Goal: Obtain resource: Download file/media

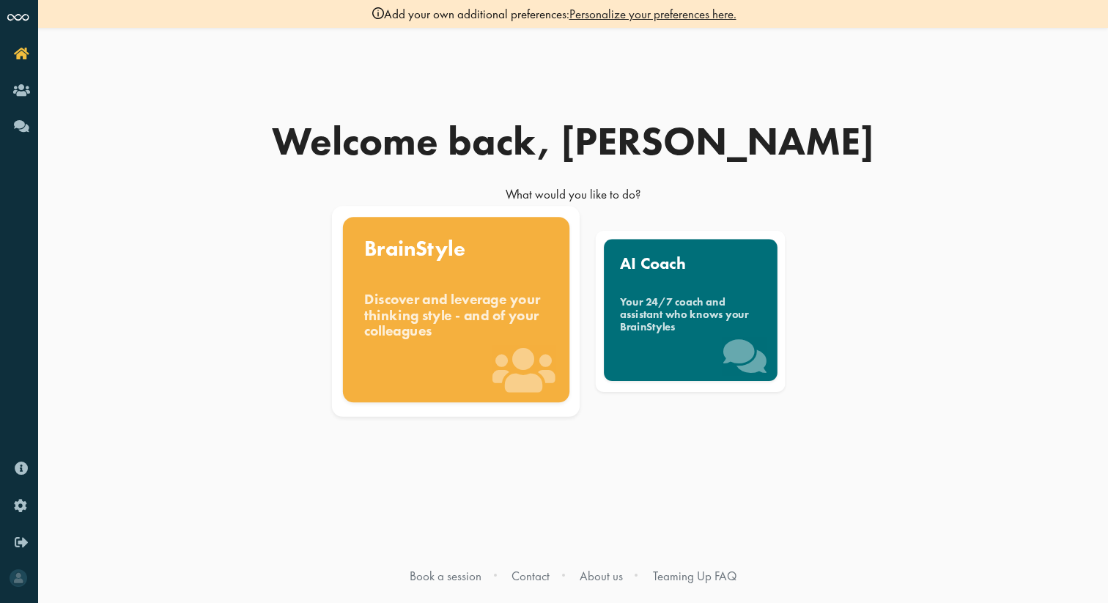
click at [487, 338] on div "Discover and leverage your thinking style - and of your colleagues" at bounding box center [456, 315] width 184 height 49
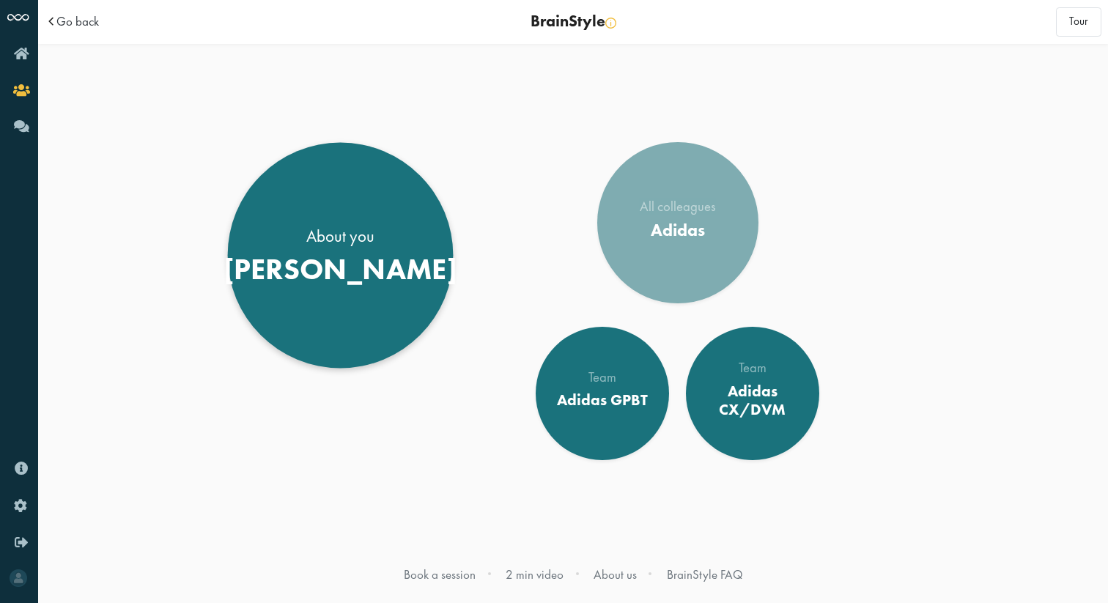
click at [337, 282] on div "[PERSON_NAME]" at bounding box center [340, 268] width 234 height 35
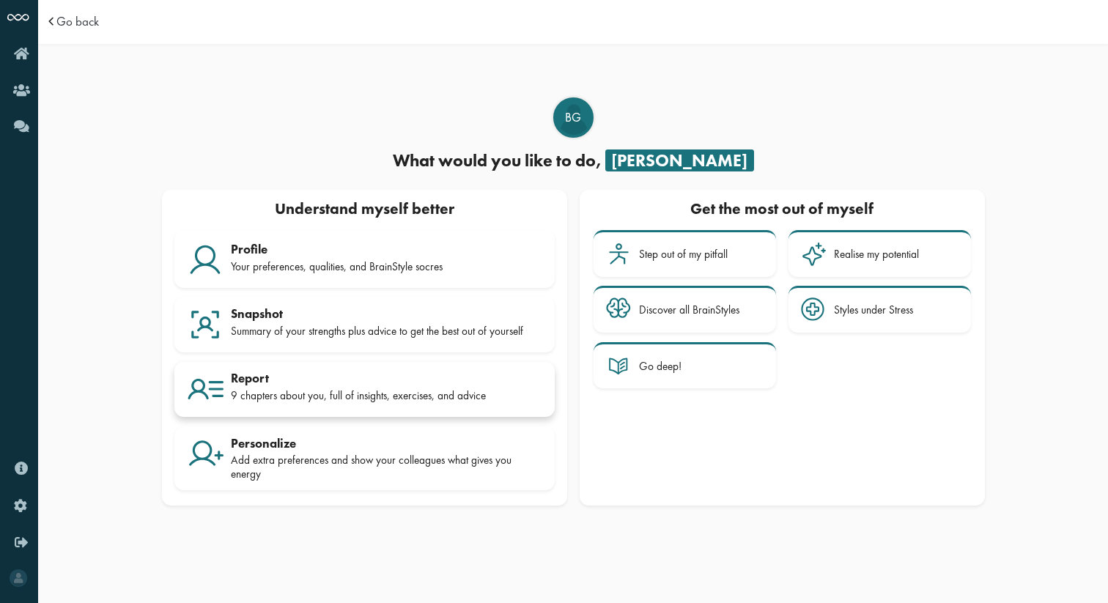
click at [368, 395] on div "9 chapters about you, full of insights, exercises, and advice" at bounding box center [386, 395] width 311 height 13
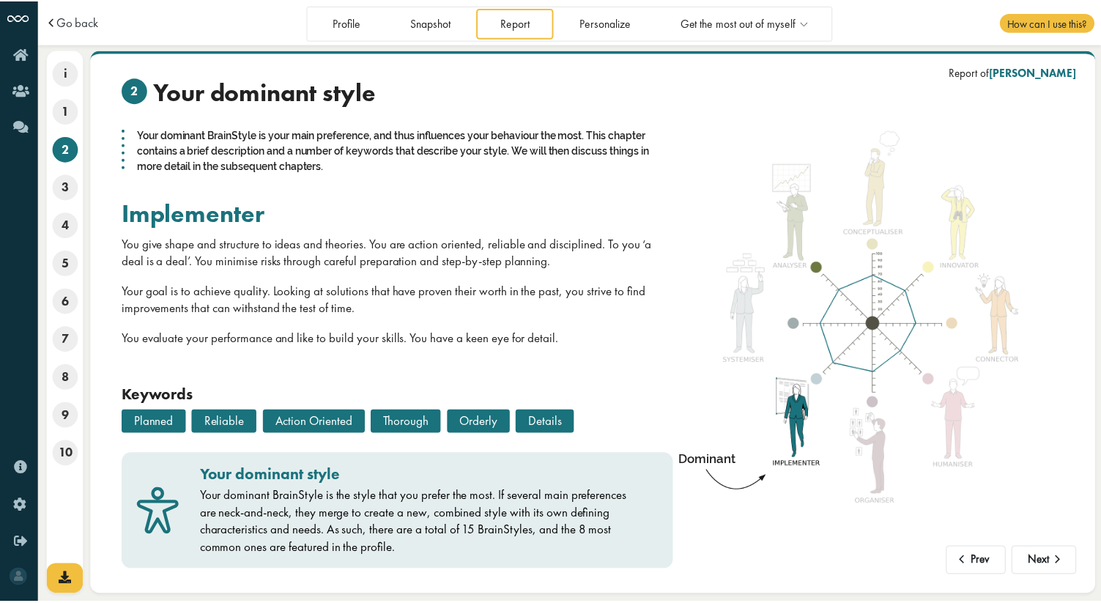
scroll to position [15, 0]
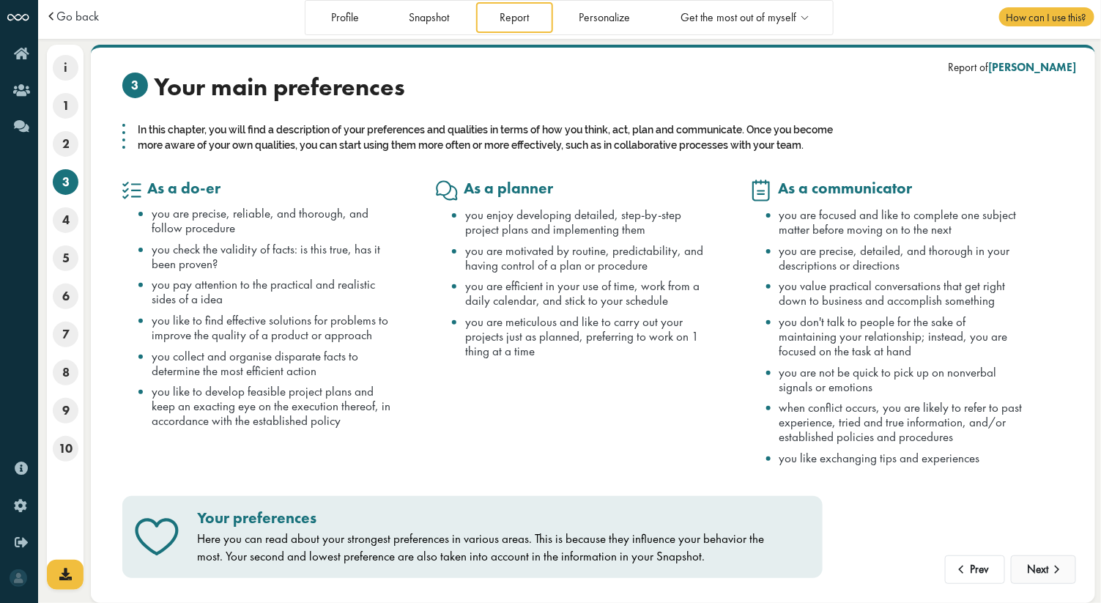
click at [1043, 581] on button "Next" at bounding box center [1043, 569] width 65 height 29
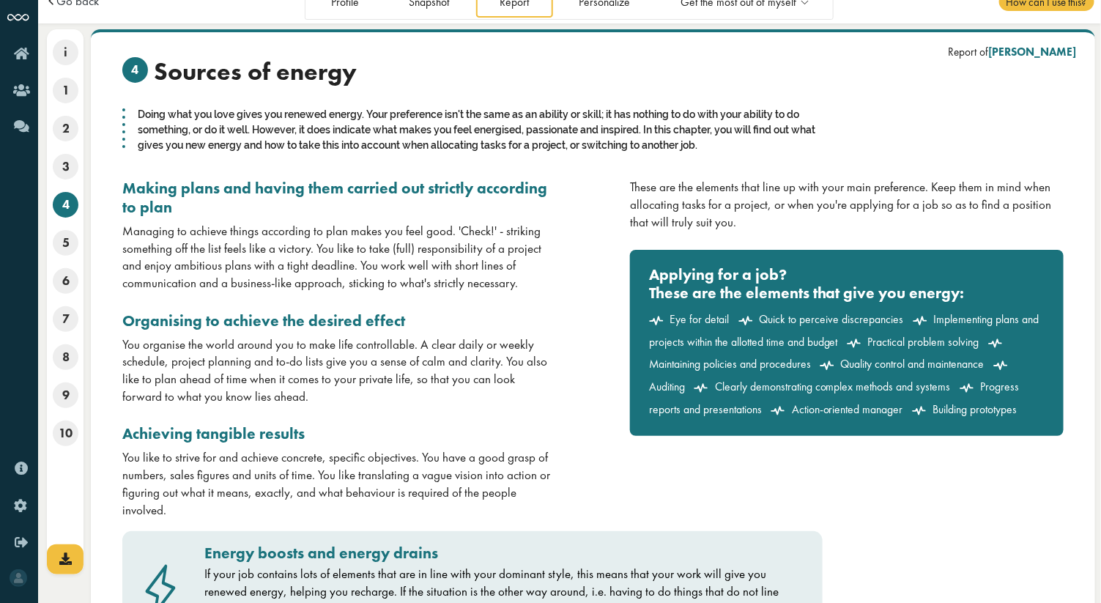
scroll to position [41, 0]
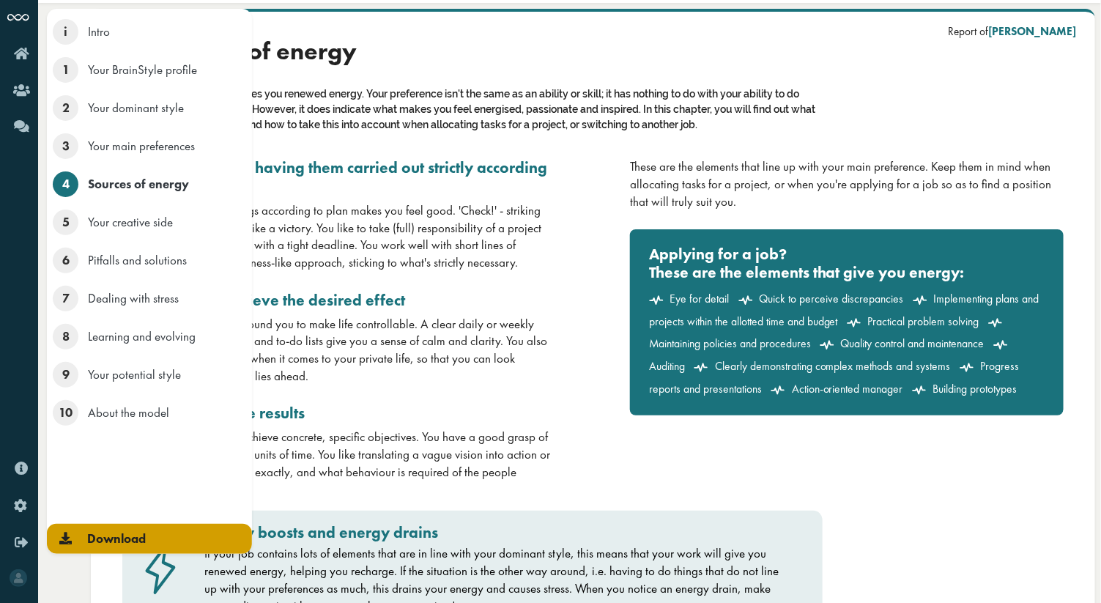
click at [61, 543] on icon at bounding box center [65, 538] width 12 height 12
click at [158, 533] on link "Download" at bounding box center [149, 539] width 205 height 30
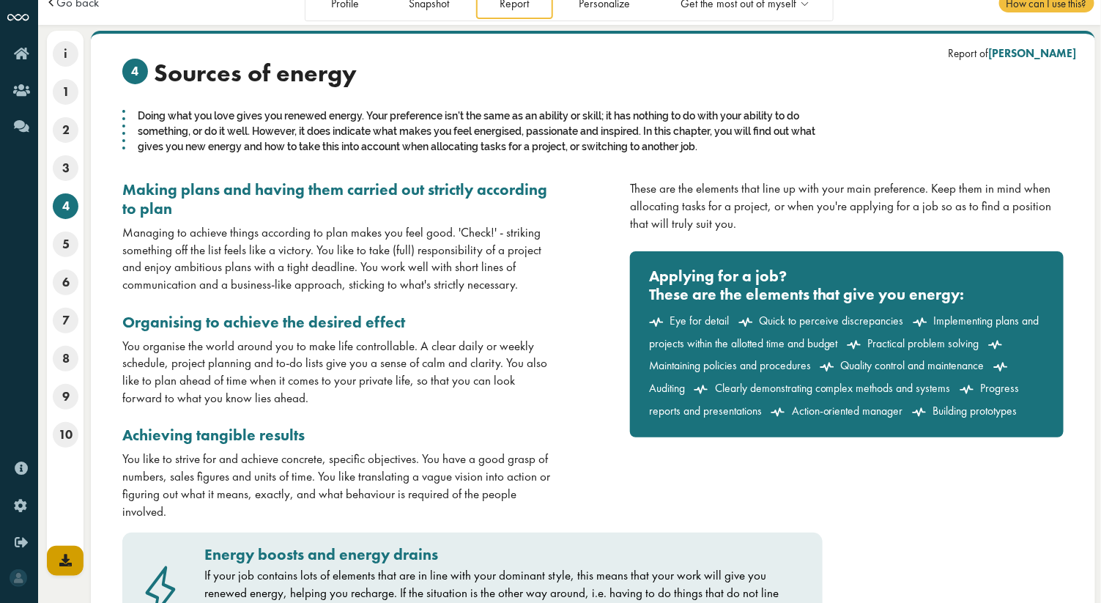
scroll to position [0, 0]
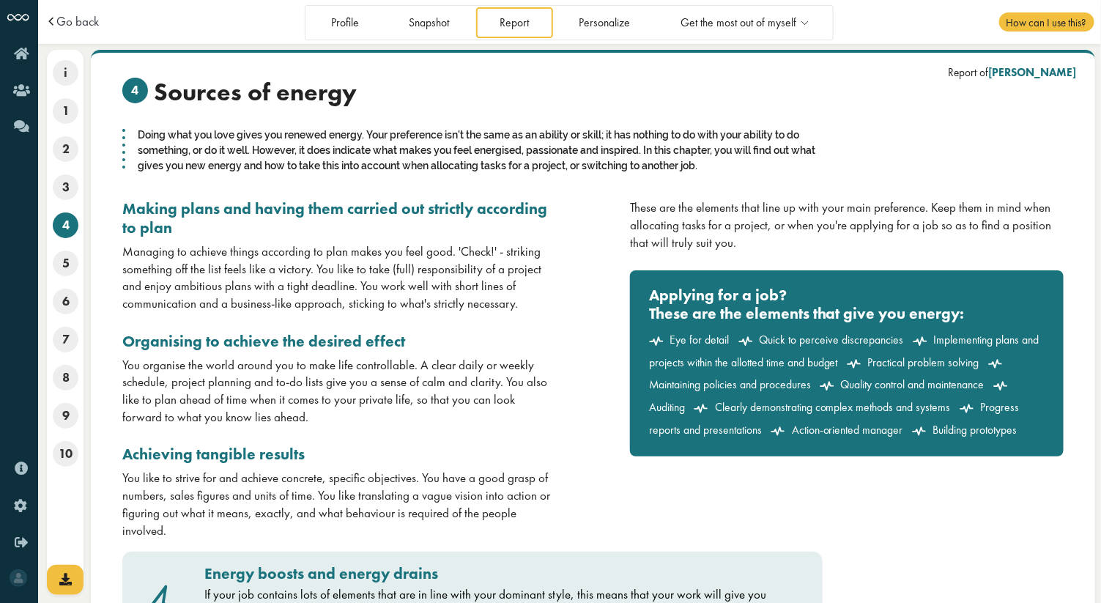
click at [569, 415] on div "Making plans and having them carried out strictly according to plan Managing to…" at bounding box center [352, 369] width 482 height 340
drag, startPoint x: 547, startPoint y: 578, endPoint x: 547, endPoint y: 567, distance: 11.0
click at [547, 567] on h3 "Energy boosts and energy drains" at bounding box center [494, 573] width 581 height 19
